Goal: Task Accomplishment & Management: Manage account settings

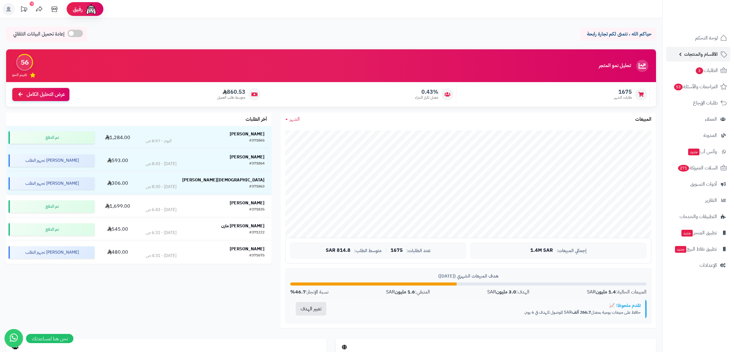
click at [705, 53] on span "الأقسام والمنتجات" at bounding box center [702, 54] width 34 height 9
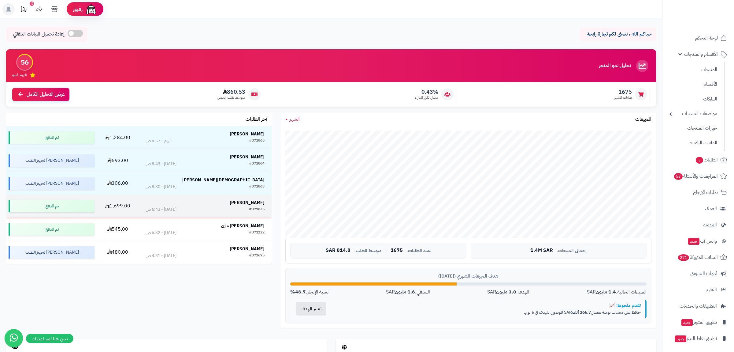
click at [184, 216] on td "Shahad Alotaibi #371835 اليوم - 6:43 ص" at bounding box center [205, 206] width 133 height 23
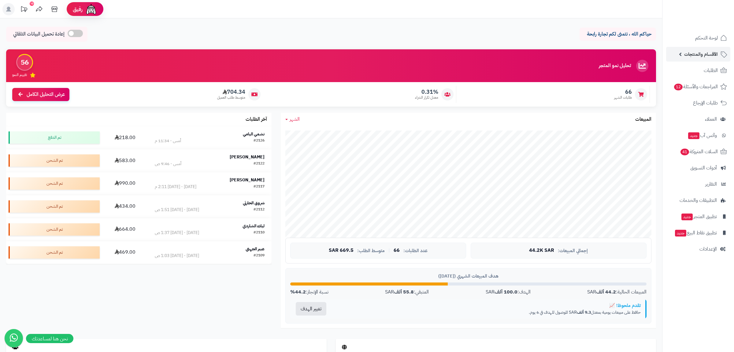
click at [690, 50] on span "الأقسام والمنتجات" at bounding box center [702, 54] width 34 height 9
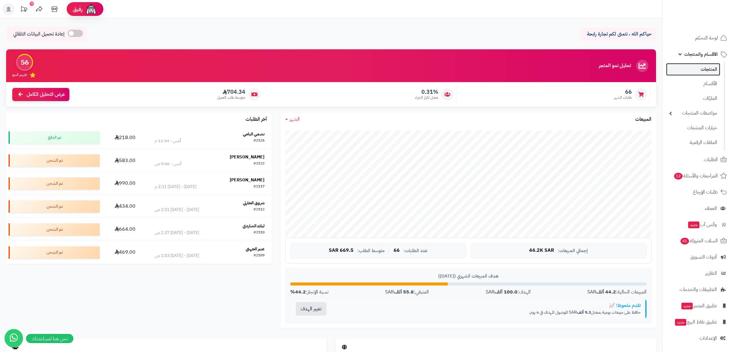
click at [696, 67] on link "المنتجات" at bounding box center [693, 69] width 54 height 13
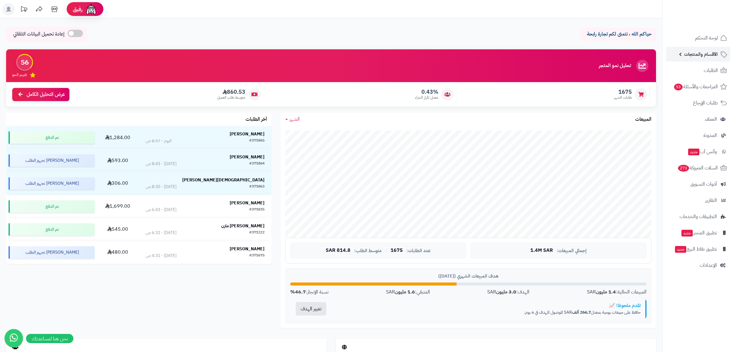
click at [689, 52] on span "الأقسام والمنتجات" at bounding box center [702, 54] width 34 height 9
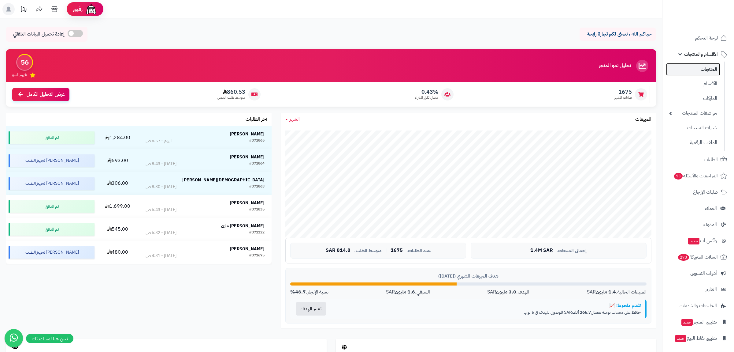
click at [694, 65] on link "المنتجات" at bounding box center [693, 69] width 54 height 13
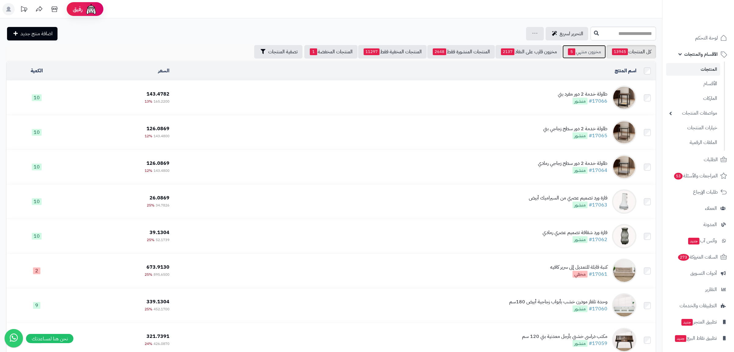
click at [587, 51] on link "مخزون منتهي 5" at bounding box center [584, 51] width 43 height 13
